Goal: Task Accomplishment & Management: Use online tool/utility

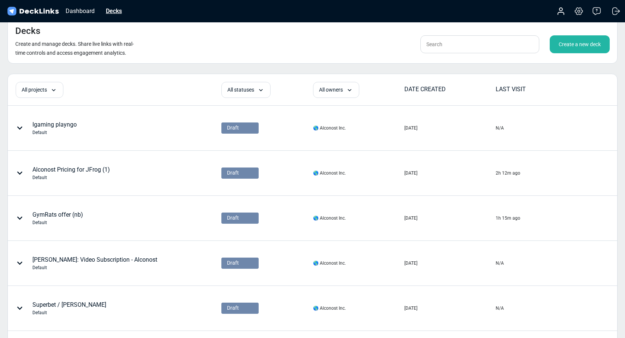
click at [115, 8] on div "Decks" at bounding box center [113, 10] width 23 height 9
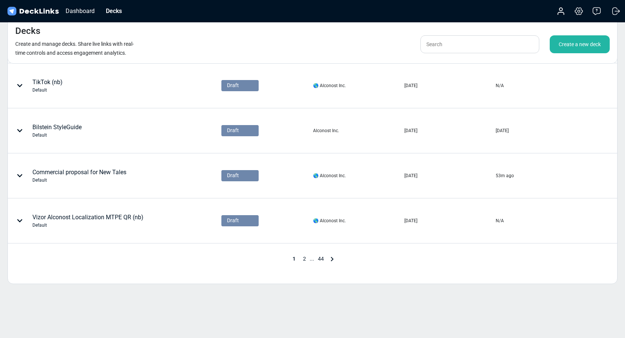
scroll to position [324, 0]
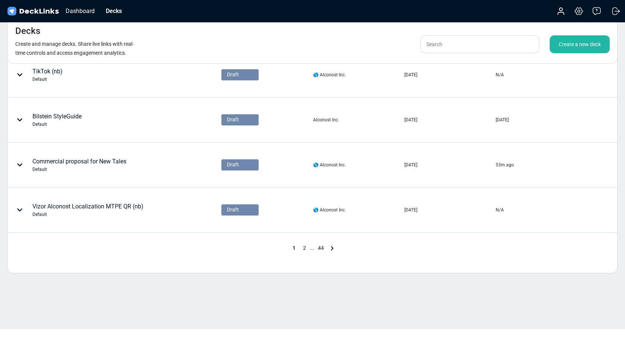
click at [334, 249] on icon at bounding box center [332, 248] width 9 height 9
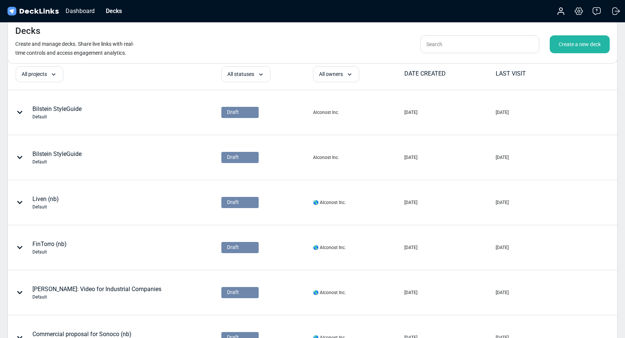
scroll to position [15, 0]
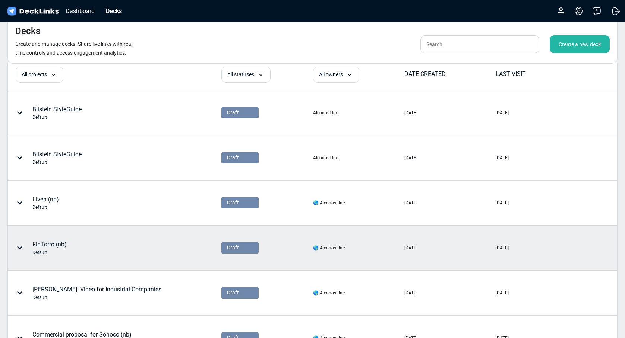
click at [125, 244] on div "FinTorro (nb) Default" at bounding box center [88, 248] width 160 height 22
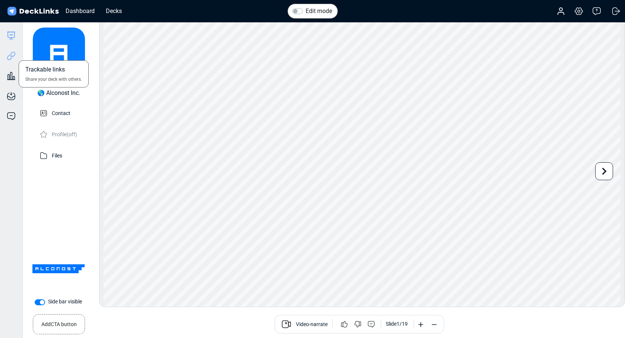
click at [9, 54] on icon at bounding box center [11, 55] width 9 height 9
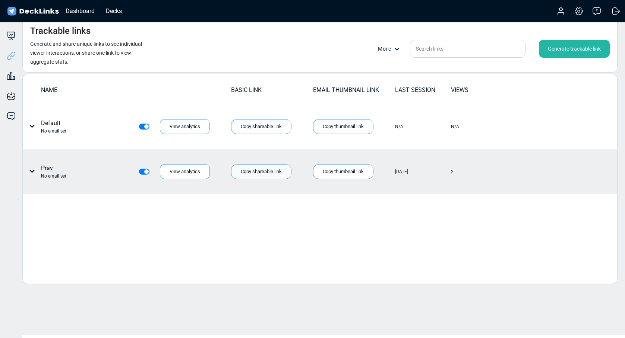
click at [246, 175] on div "Copy shareable link" at bounding box center [261, 171] width 60 height 15
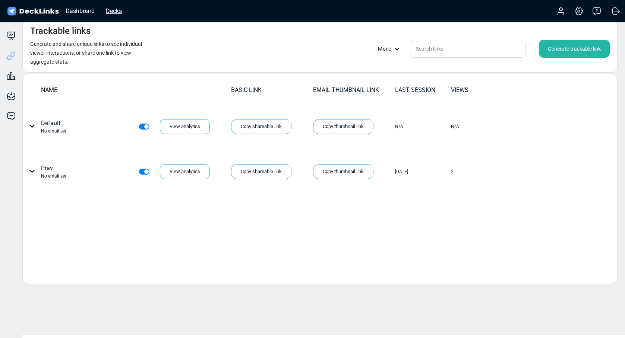
click at [111, 10] on div "Decks" at bounding box center [113, 10] width 23 height 9
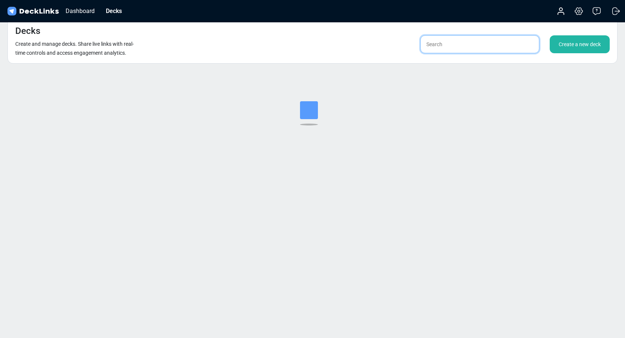
click at [450, 48] on input "text" at bounding box center [479, 44] width 119 height 18
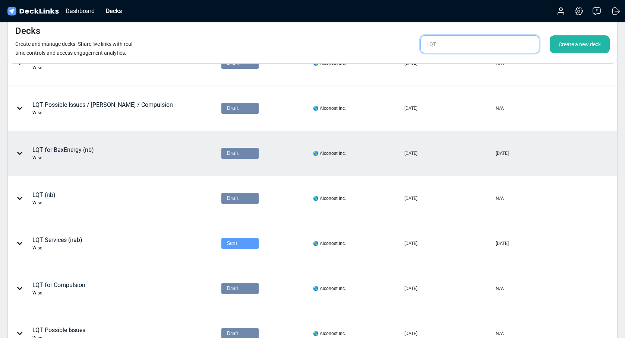
scroll to position [67, 0]
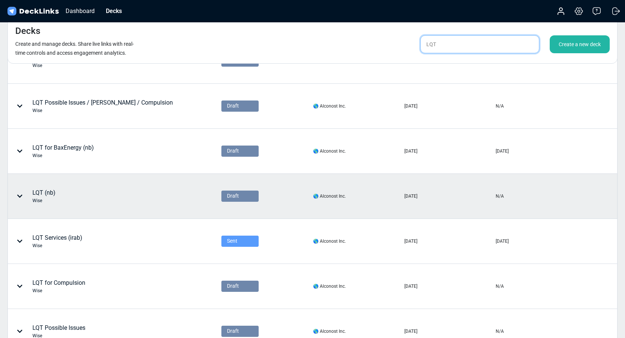
type input "LQT"
click at [83, 198] on div "LQT (nb) Wise" at bounding box center [88, 196] width 160 height 22
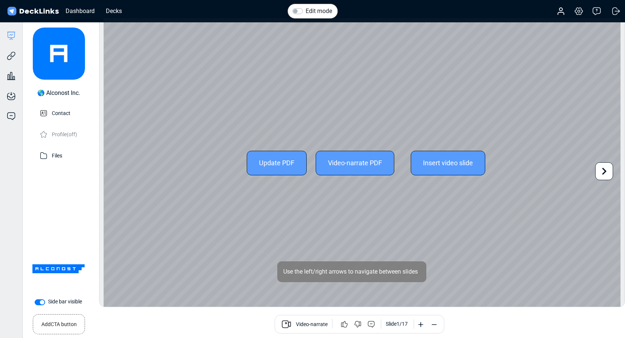
click at [604, 170] on icon at bounding box center [604, 171] width 4 height 7
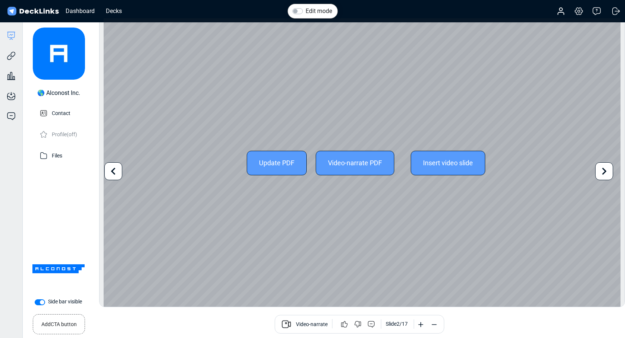
click at [604, 169] on icon at bounding box center [604, 171] width 4 height 7
click at [604, 169] on div "Update PDF Video-narrate PDF Insert video slide Use the left/right arrows to na…" at bounding box center [362, 163] width 517 height 290
click at [602, 170] on icon at bounding box center [604, 171] width 14 height 14
click at [603, 171] on icon at bounding box center [604, 171] width 14 height 14
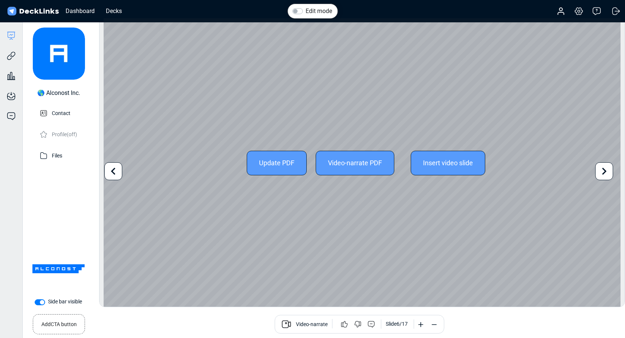
click at [602, 171] on icon at bounding box center [604, 171] width 14 height 14
click at [601, 171] on icon at bounding box center [604, 171] width 14 height 14
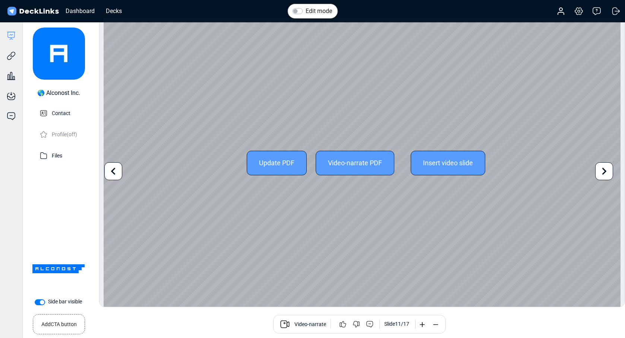
click at [601, 171] on icon at bounding box center [604, 171] width 14 height 14
click at [113, 174] on icon at bounding box center [113, 171] width 14 height 14
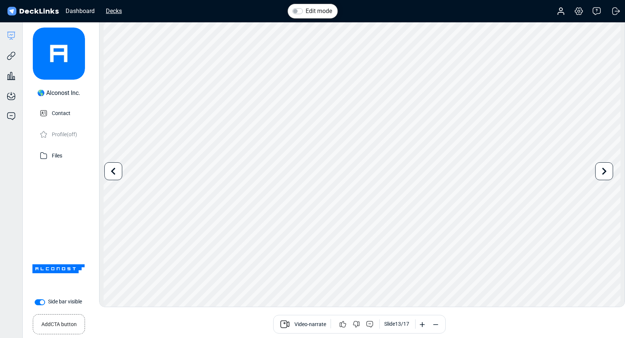
click at [111, 11] on div "Decks" at bounding box center [113, 10] width 23 height 9
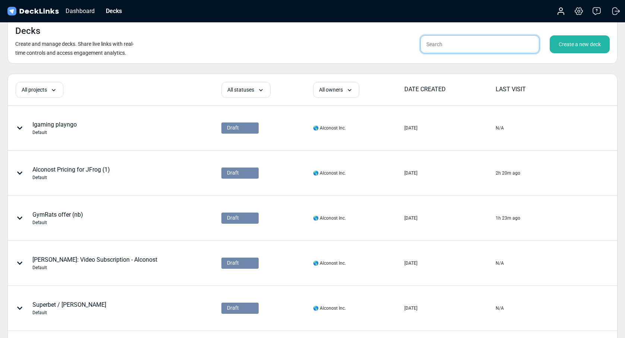
click at [442, 47] on input "text" at bounding box center [479, 44] width 119 height 18
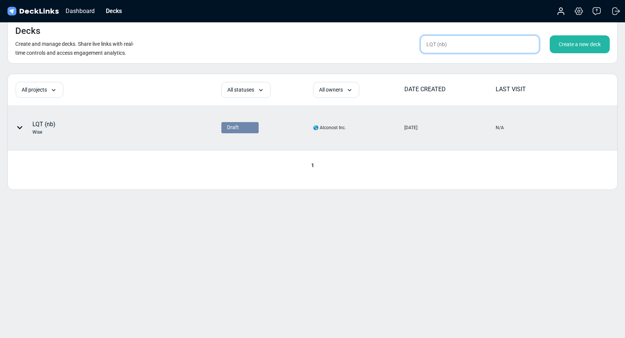
type input "LQT (nb)"
click at [124, 127] on div "LQT (nb) Wise" at bounding box center [88, 128] width 160 height 22
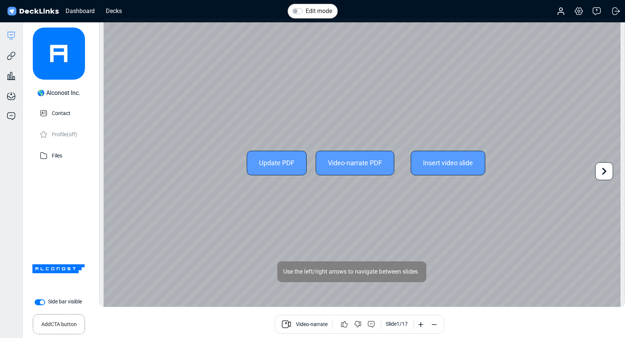
click at [604, 174] on icon at bounding box center [604, 171] width 14 height 14
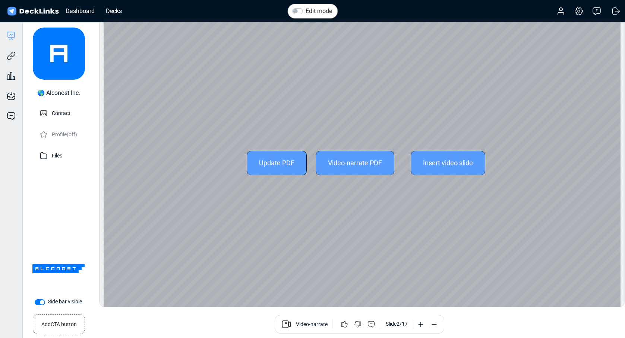
click at [604, 174] on div "Update PDF Video-narrate PDF Insert video slide Use the left/right arrows to na…" at bounding box center [362, 163] width 517 height 290
click at [607, 172] on icon at bounding box center [604, 171] width 14 height 14
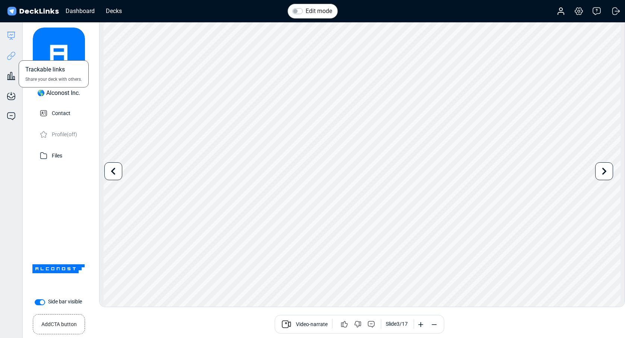
click at [7, 56] on icon at bounding box center [11, 55] width 9 height 9
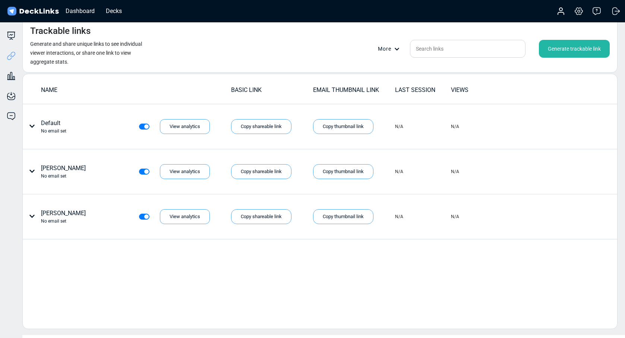
click at [568, 46] on div "Generate trackable link" at bounding box center [574, 49] width 71 height 18
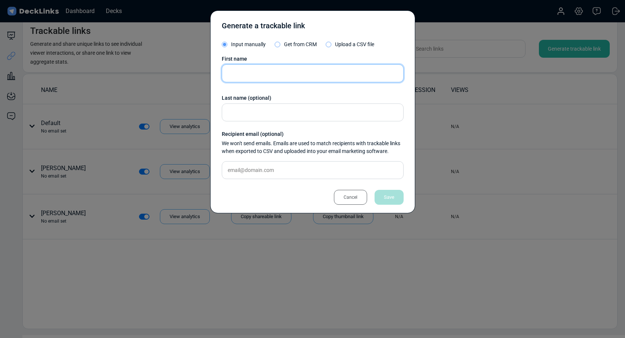
click at [277, 78] on input "text" at bounding box center [313, 73] width 182 height 18
type input "Prav"
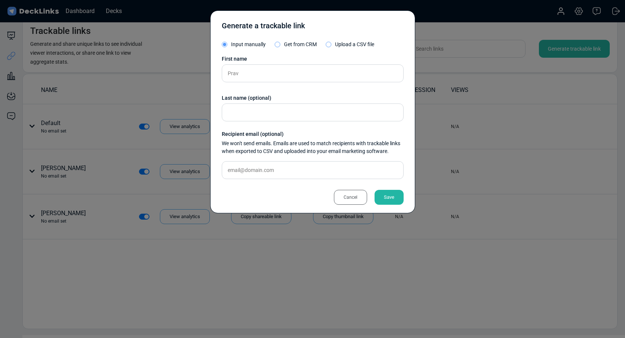
click at [392, 195] on div "Save" at bounding box center [389, 197] width 29 height 15
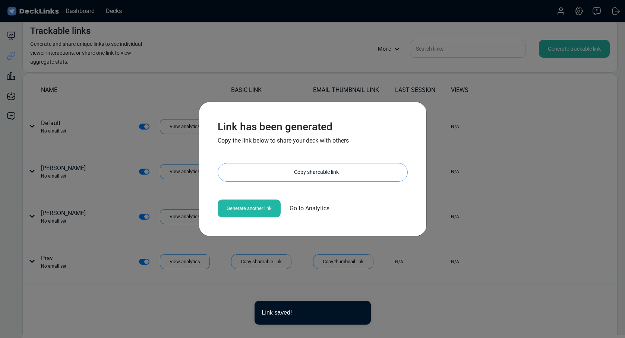
click at [265, 171] on div "Copy shareable link" at bounding box center [316, 173] width 182 height 18
